Goal: Task Accomplishment & Management: Use online tool/utility

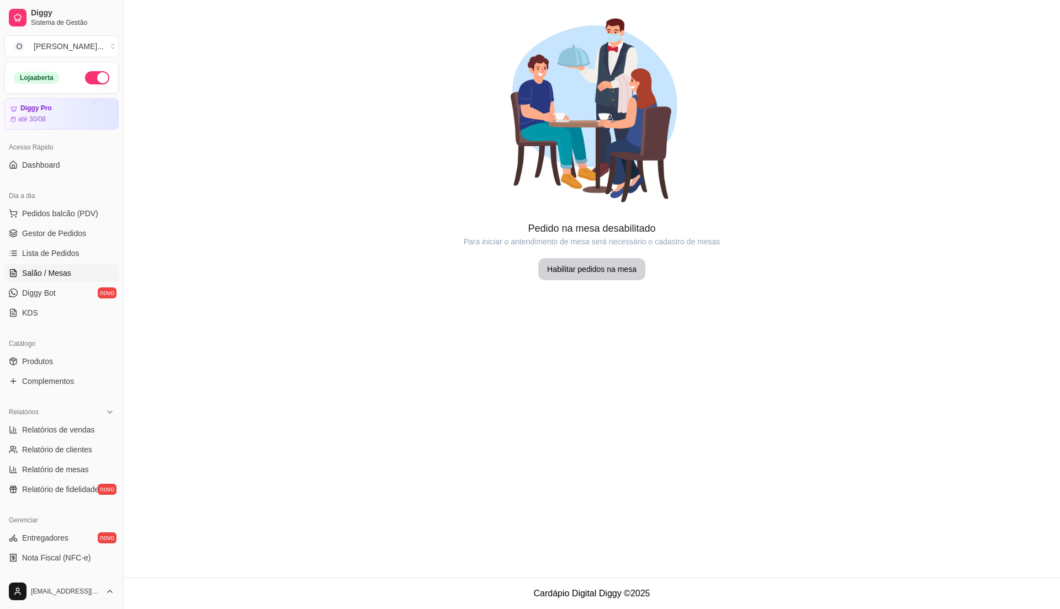
click at [44, 269] on span "Salão / Mesas" at bounding box center [46, 273] width 49 height 11
click at [40, 248] on span "Lista de Pedidos" at bounding box center [50, 253] width 57 height 11
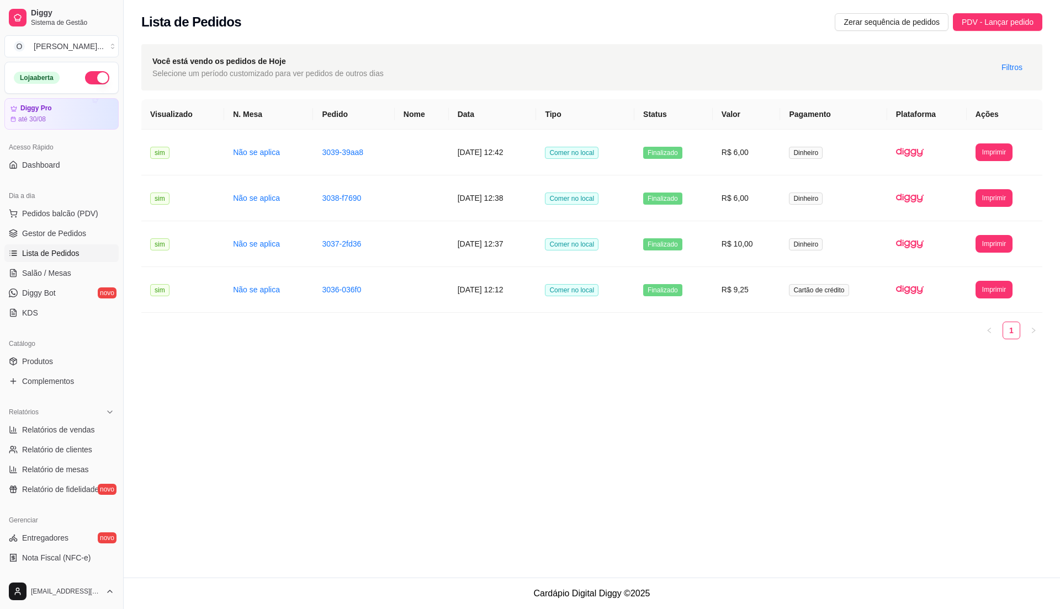
click at [40, 248] on span "Lista de Pedidos" at bounding box center [50, 253] width 57 height 11
click at [52, 235] on span "Gestor de Pedidos" at bounding box center [54, 233] width 64 height 11
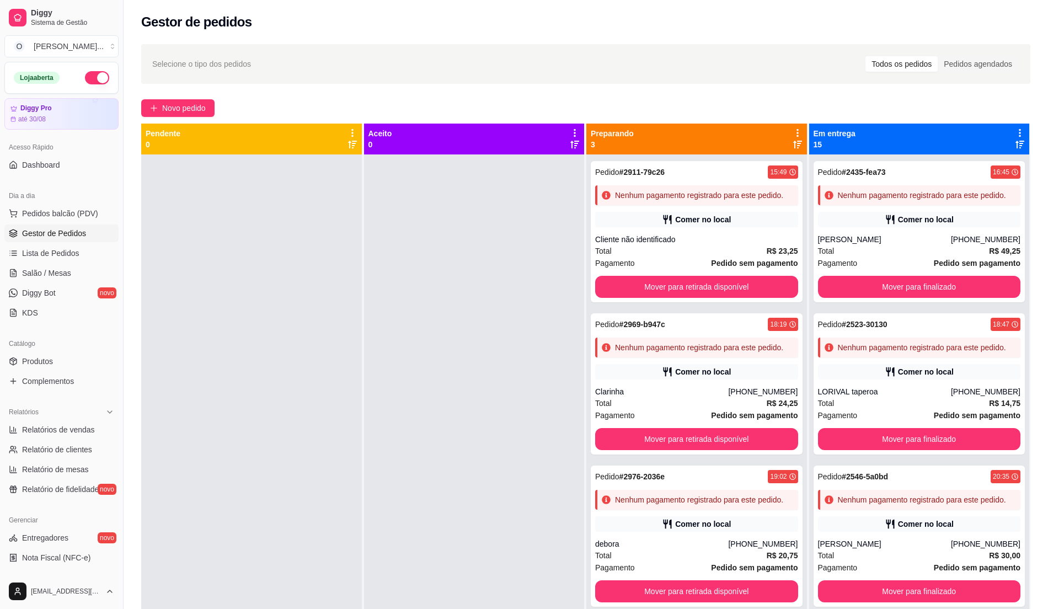
click at [52, 235] on span "Gestor de Pedidos" at bounding box center [54, 233] width 64 height 11
click at [35, 238] on span "Gestor de Pedidos" at bounding box center [54, 233] width 64 height 11
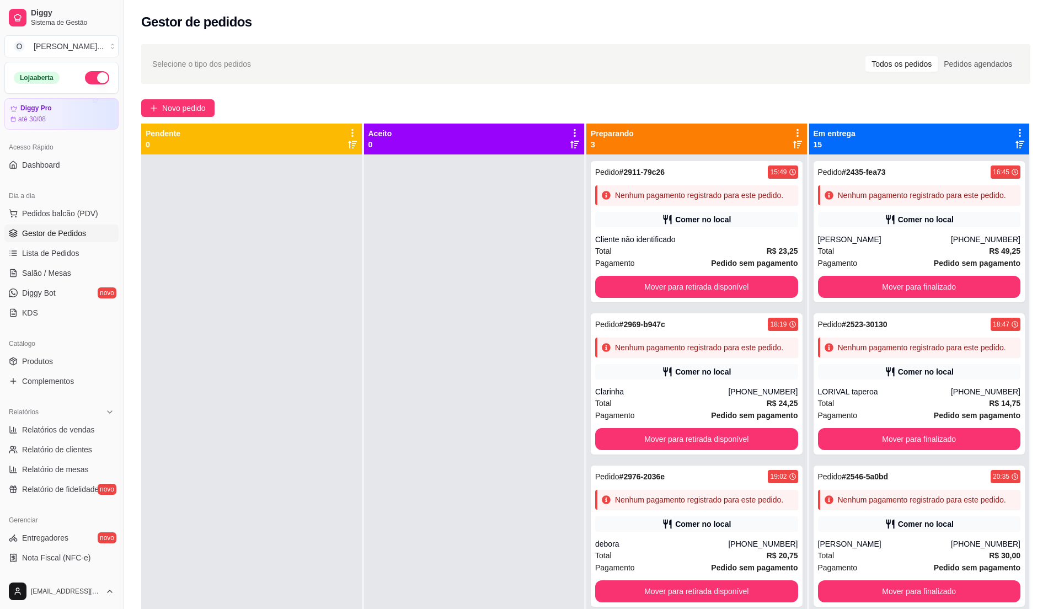
click at [509, 387] on div at bounding box center [474, 459] width 221 height 609
click at [58, 217] on span "Pedidos balcão (PDV)" at bounding box center [60, 213] width 76 height 11
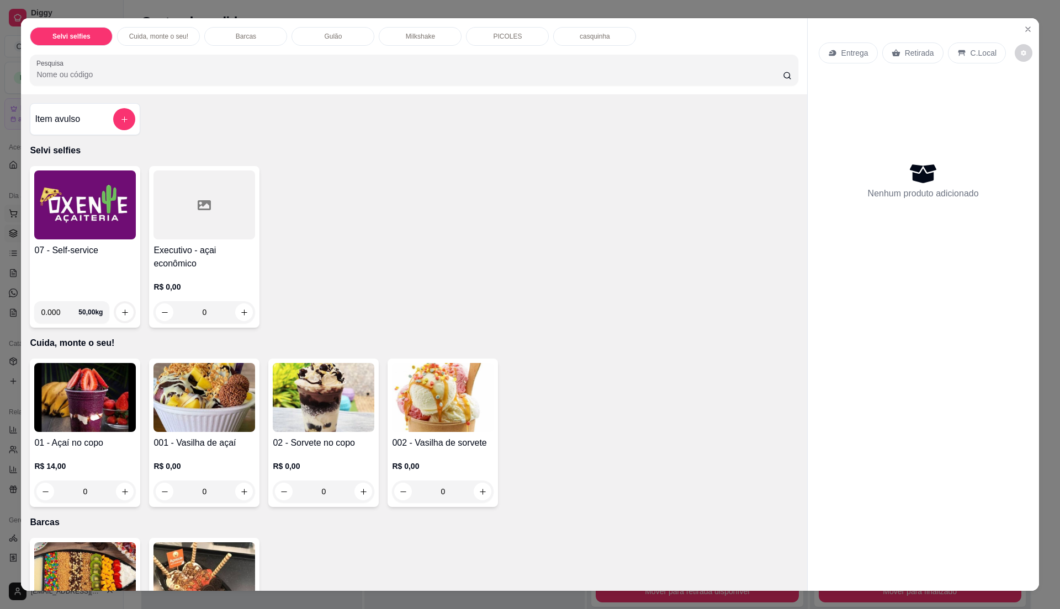
click at [58, 217] on img at bounding box center [85, 205] width 102 height 69
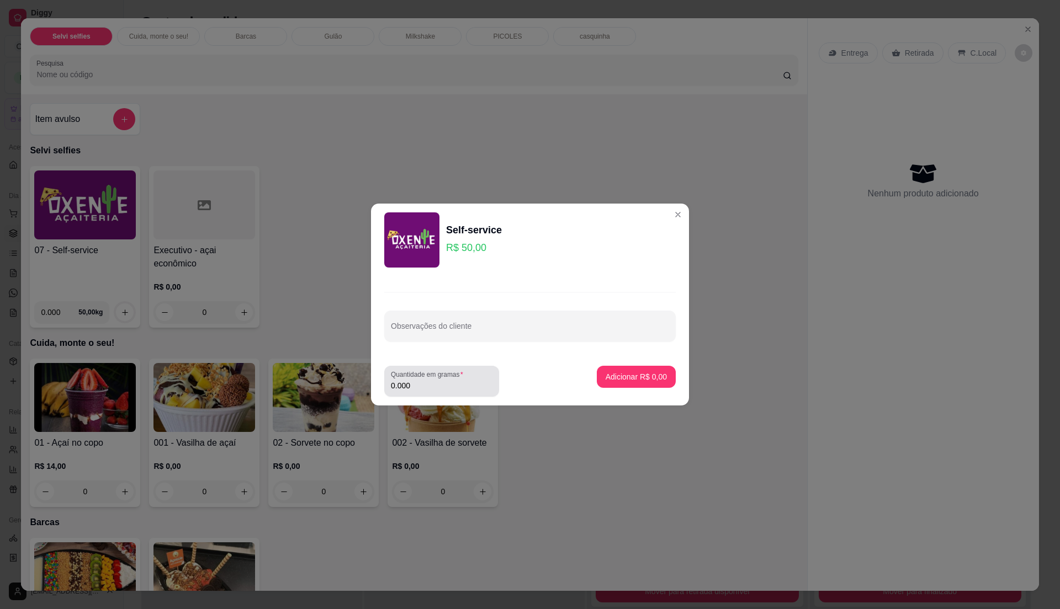
click at [477, 382] on input "0.000" at bounding box center [442, 385] width 102 height 11
type input "0.285"
click at [616, 377] on p "Adicionar R$ 14,25" at bounding box center [634, 376] width 64 height 10
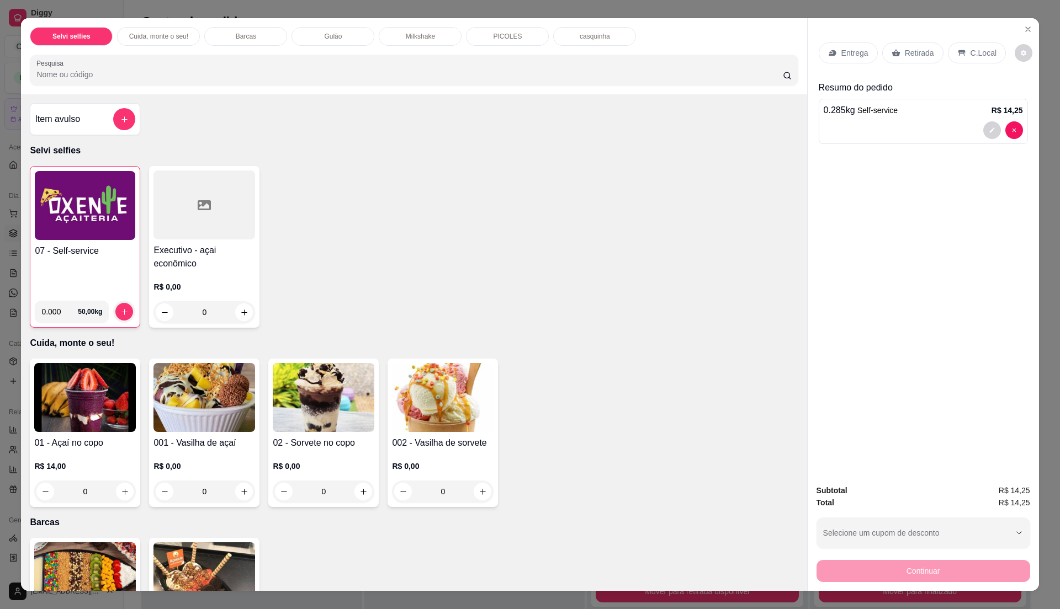
click at [972, 52] on p "C.Local" at bounding box center [983, 52] width 26 height 11
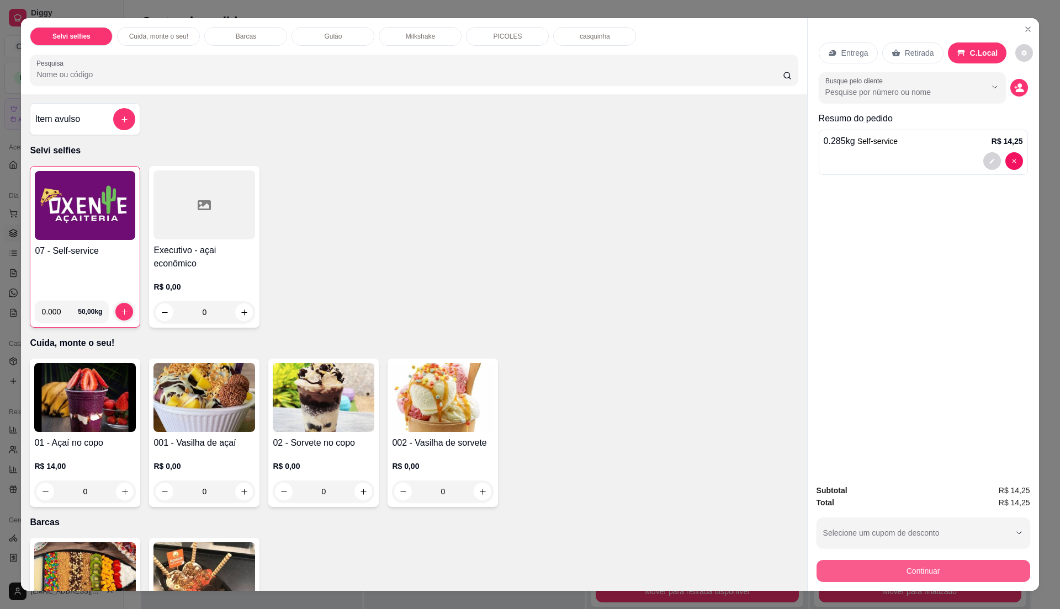
click at [904, 569] on button "Continuar" at bounding box center [923, 571] width 214 height 22
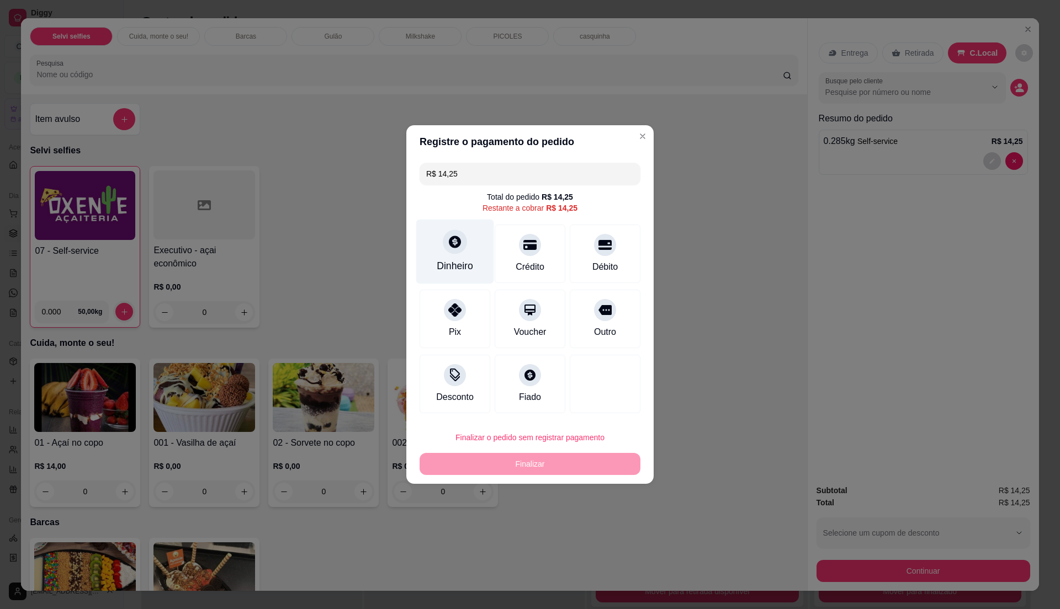
click at [436, 257] on div "Dinheiro" at bounding box center [455, 252] width 78 height 65
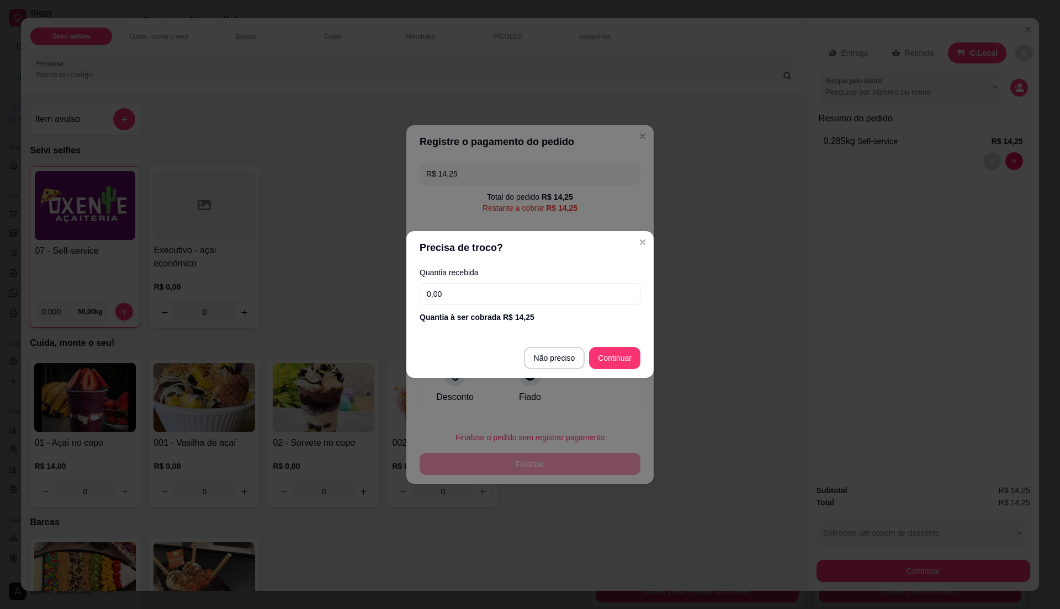
click at [507, 299] on input "0,00" at bounding box center [529, 294] width 221 height 22
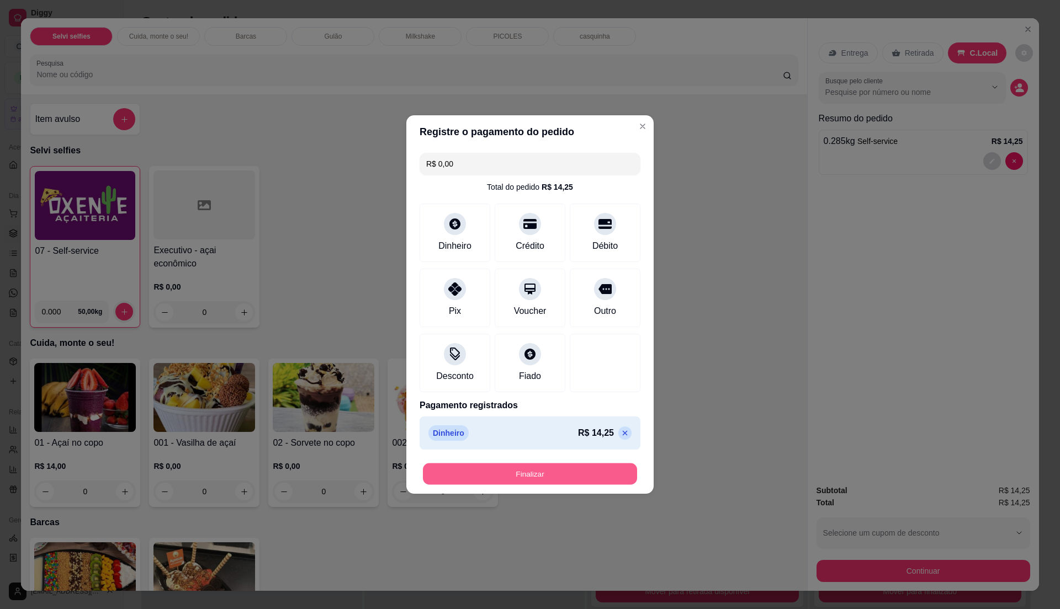
click at [526, 475] on button "Finalizar" at bounding box center [530, 475] width 214 height 22
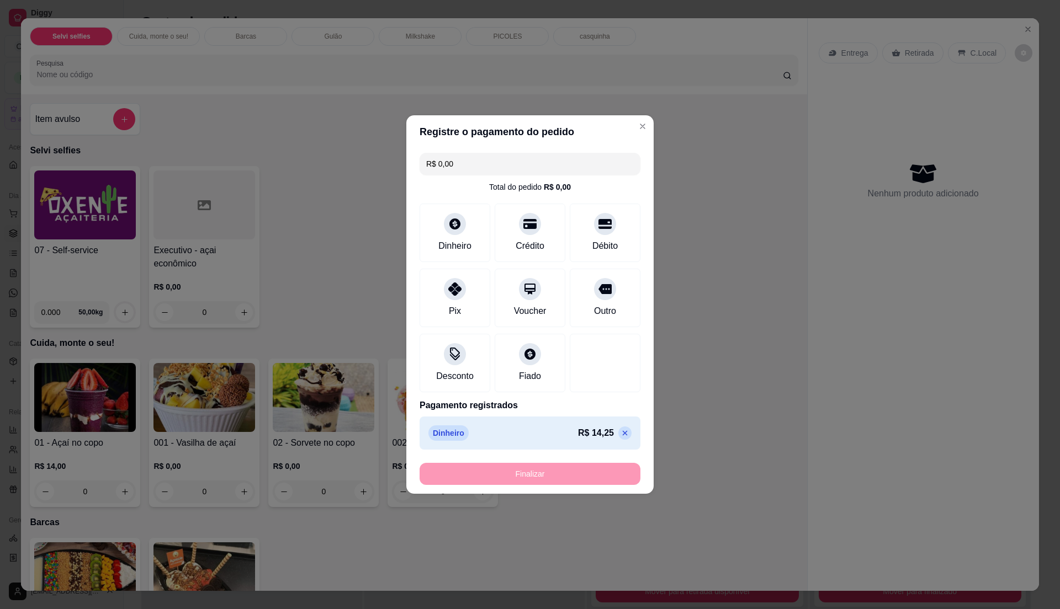
type input "-R$ 14,25"
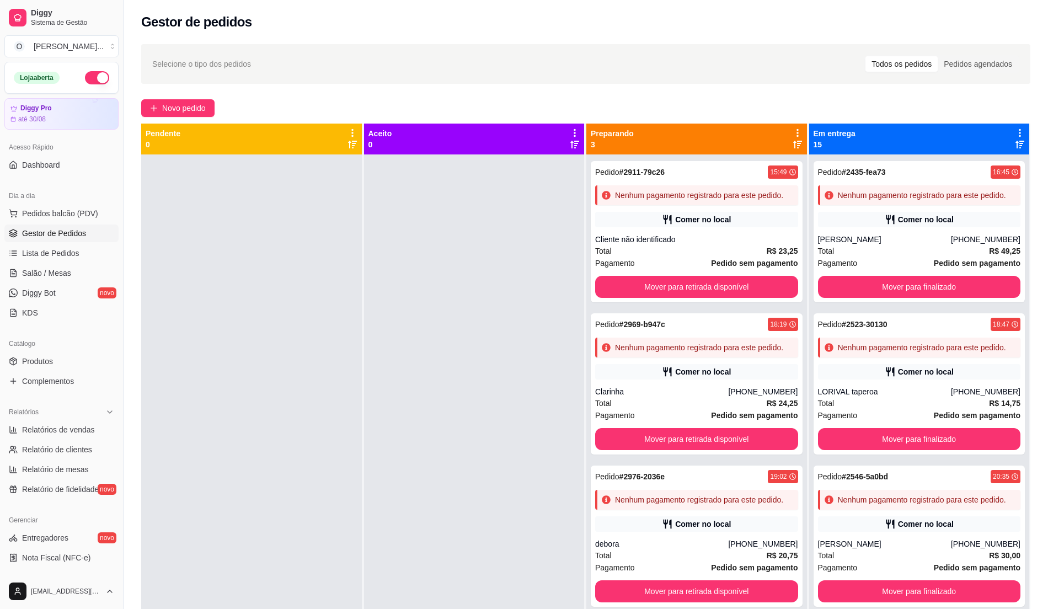
click at [58, 244] on ul "Pedidos balcão (PDV) Gestor de Pedidos Lista de Pedidos Salão / Mesas Diggy Bot…" at bounding box center [61, 263] width 114 height 117
click at [58, 253] on span "Lista de Pedidos" at bounding box center [50, 253] width 57 height 11
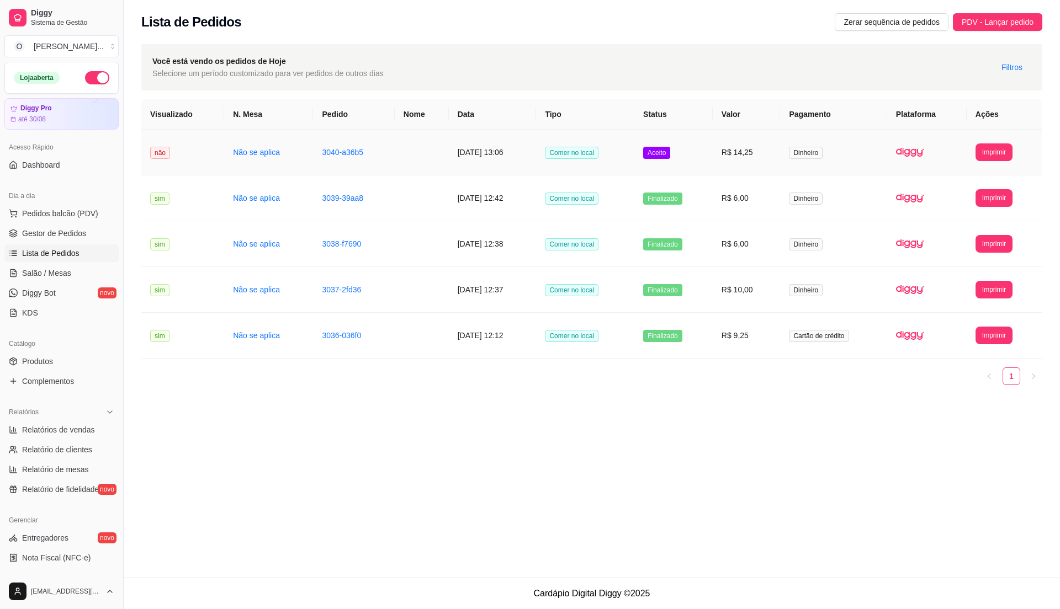
click at [614, 162] on td "Comer no local" at bounding box center [585, 153] width 98 height 46
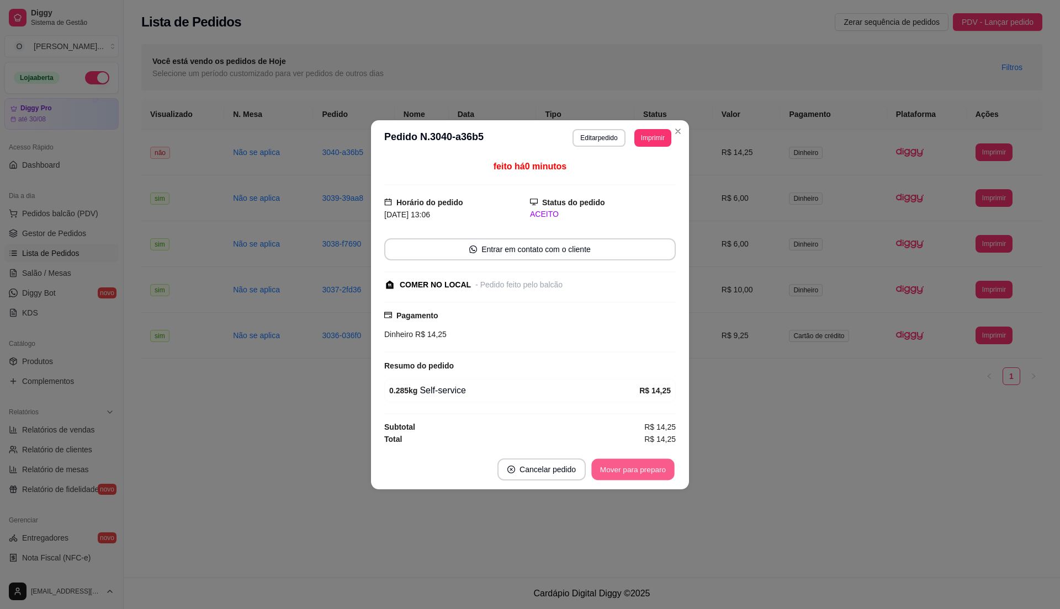
click at [651, 473] on button "Mover para preparo" at bounding box center [632, 470] width 83 height 22
click at [651, 473] on button "Mover para retirada disponível" at bounding box center [614, 470] width 118 height 22
click at [651, 473] on button "Mover para finalizado" at bounding box center [630, 470] width 89 height 22
